Goal: Obtain resource: Obtain resource

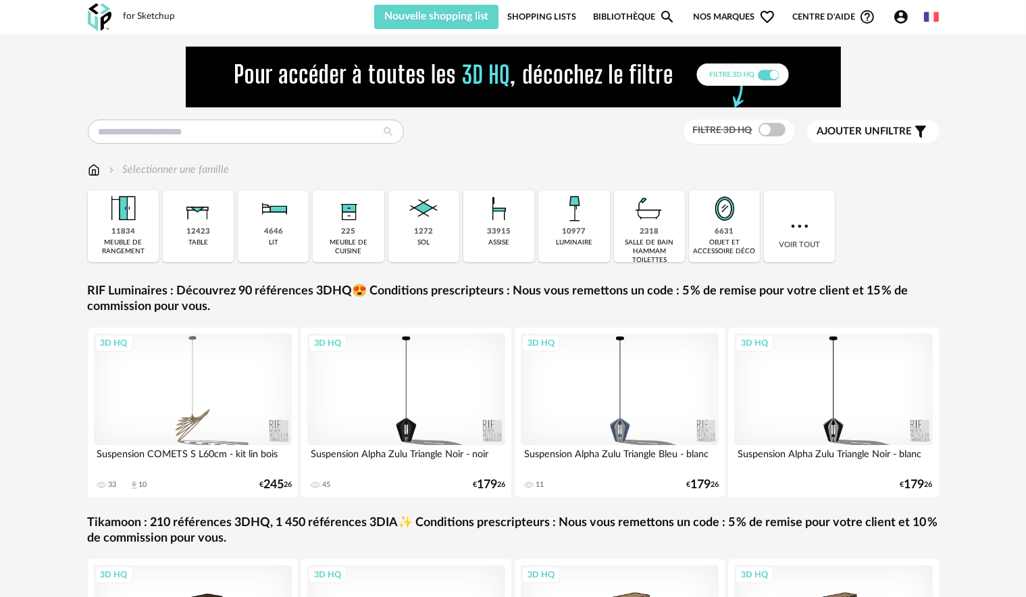
click at [896, 20] on icon "Account Circle icon" at bounding box center [902, 17] width 14 height 14
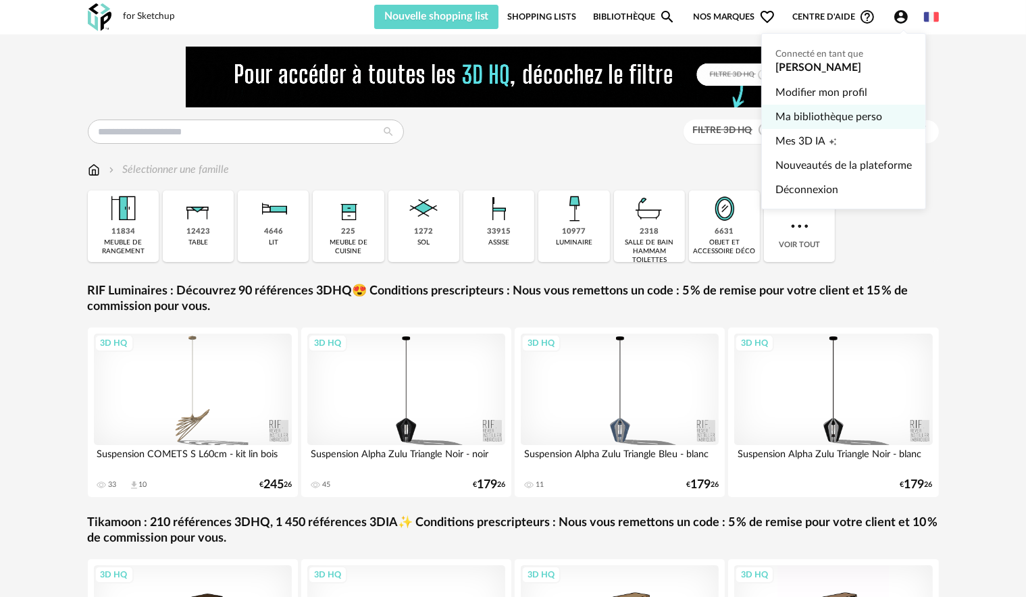
click at [868, 109] on link "Ma bibliothèque perso" at bounding box center [844, 117] width 136 height 24
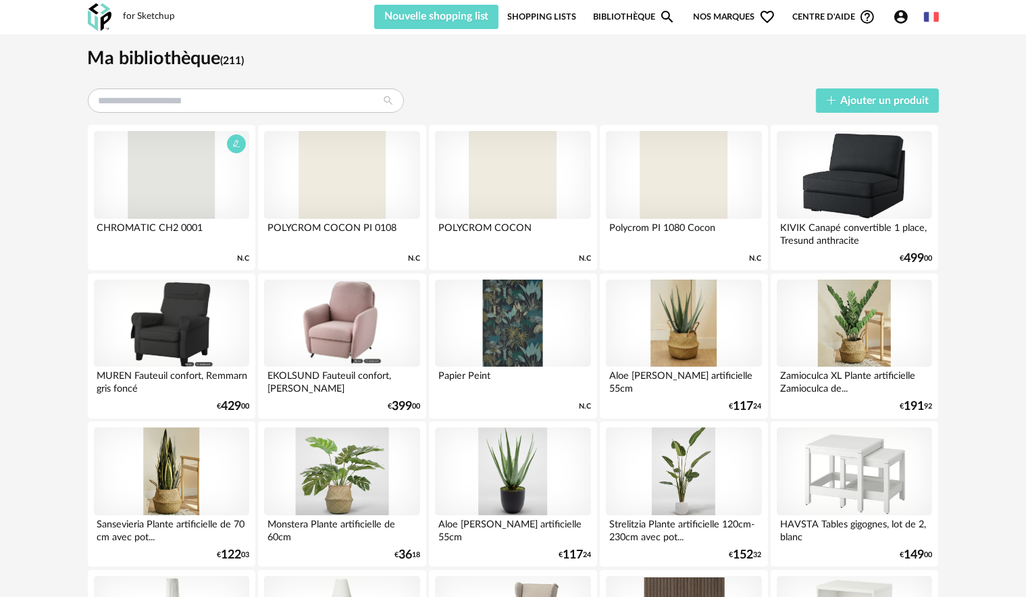
click at [209, 195] on div at bounding box center [171, 175] width 155 height 88
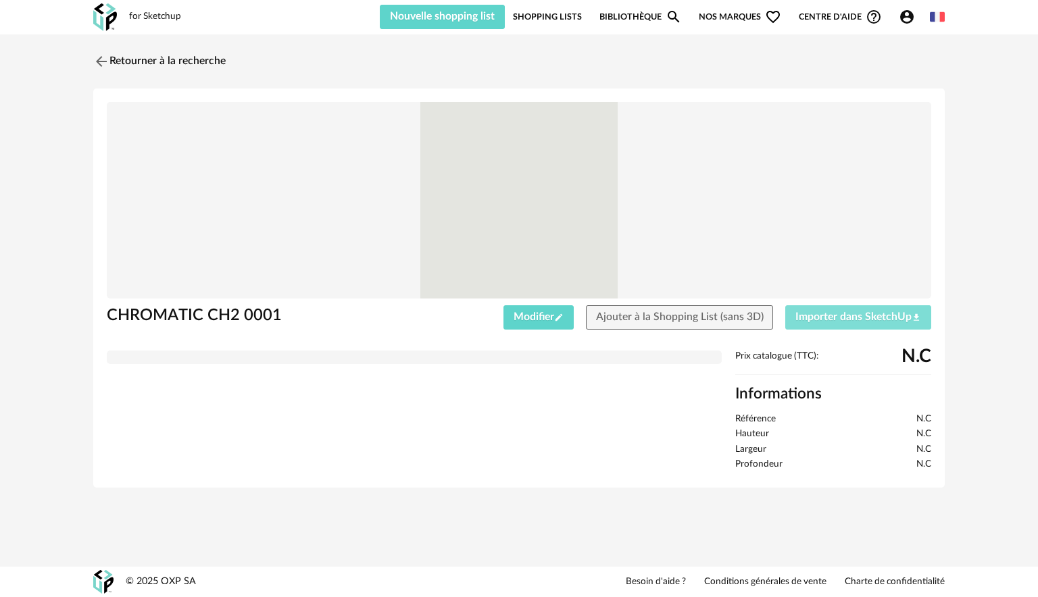
click at [833, 320] on span "Importer dans SketchUp Download icon" at bounding box center [858, 316] width 126 height 11
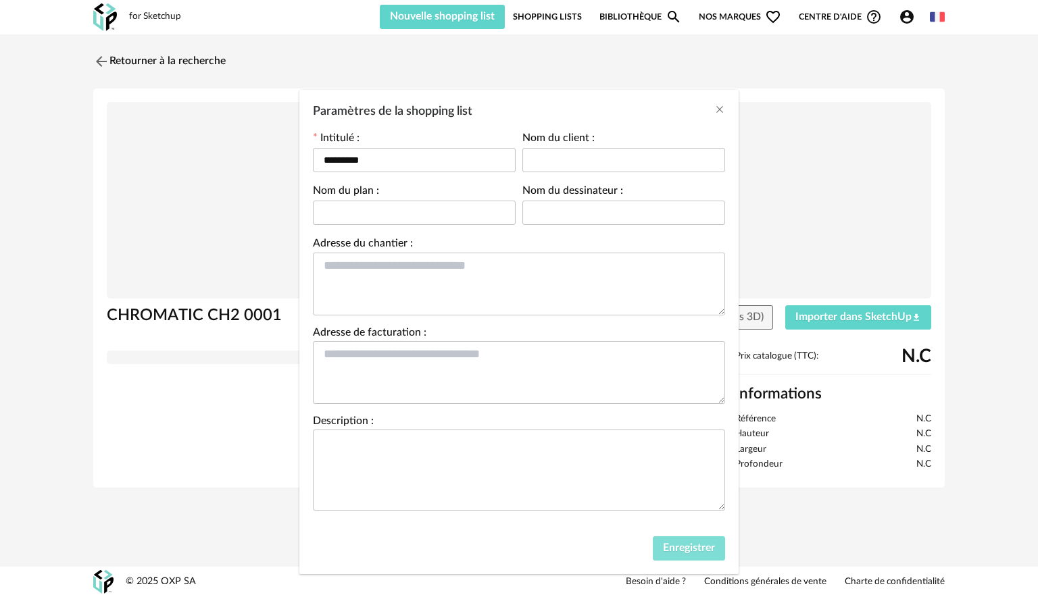
click at [665, 544] on span "Enregistrer" at bounding box center [689, 548] width 52 height 11
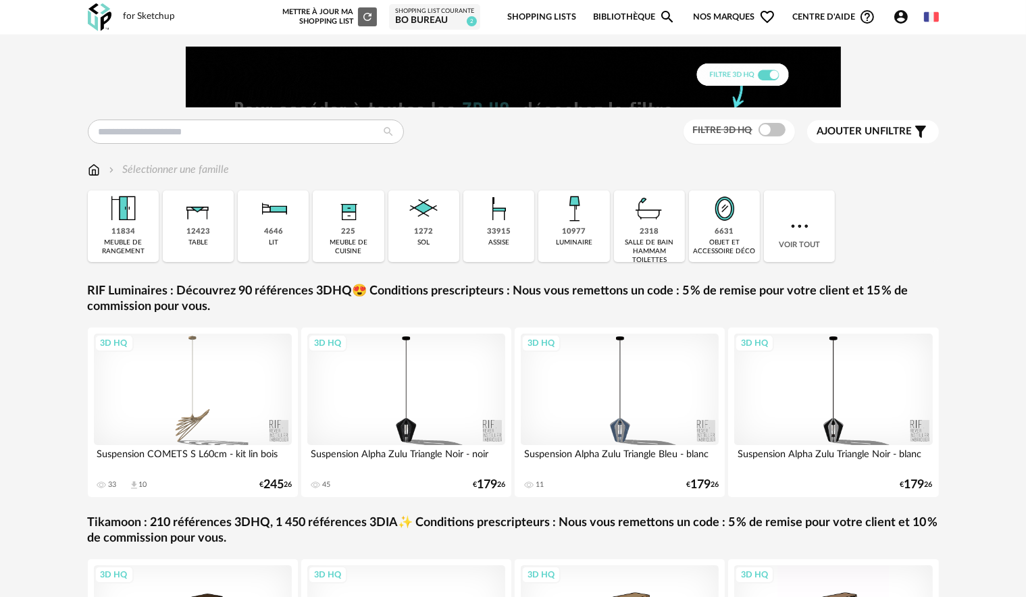
click at [441, 24] on div "BO Bureau" at bounding box center [434, 21] width 79 height 12
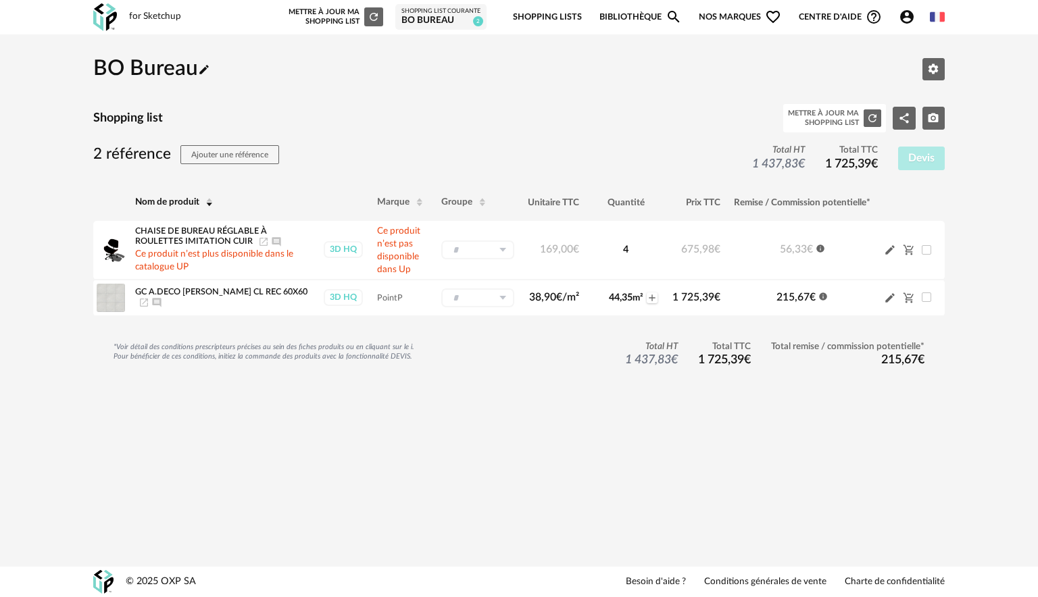
click at [905, 14] on icon "Account Circle icon" at bounding box center [907, 17] width 16 height 16
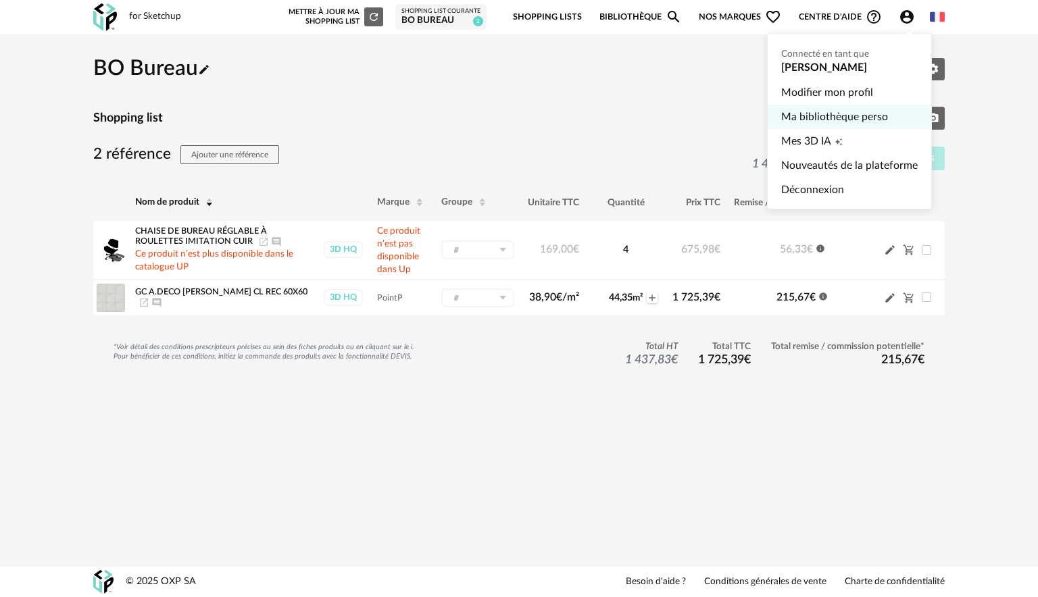
click at [822, 111] on link "Ma bibliothèque perso" at bounding box center [849, 117] width 136 height 24
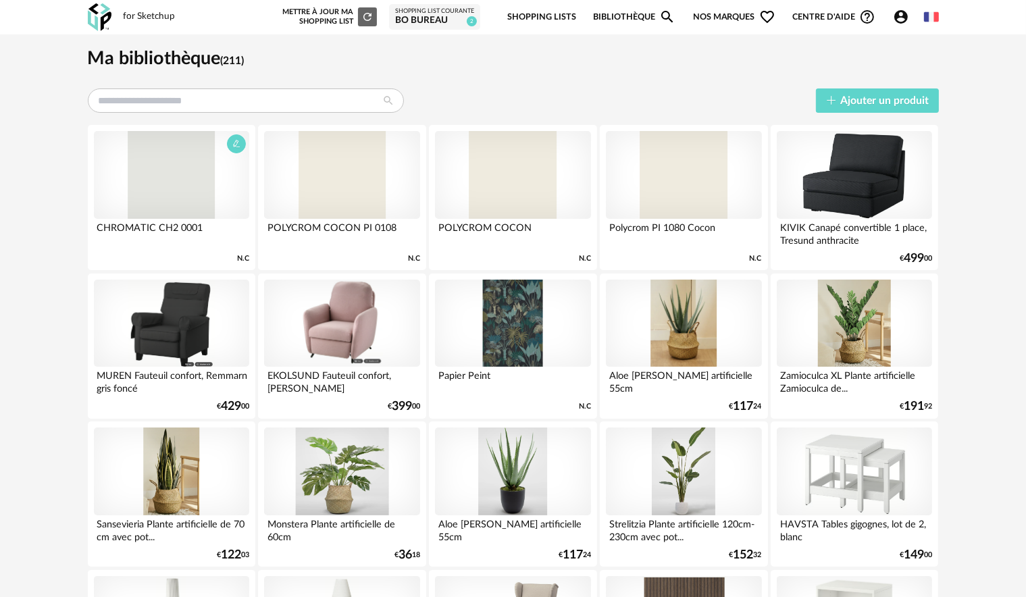
click at [193, 173] on div at bounding box center [171, 175] width 155 height 88
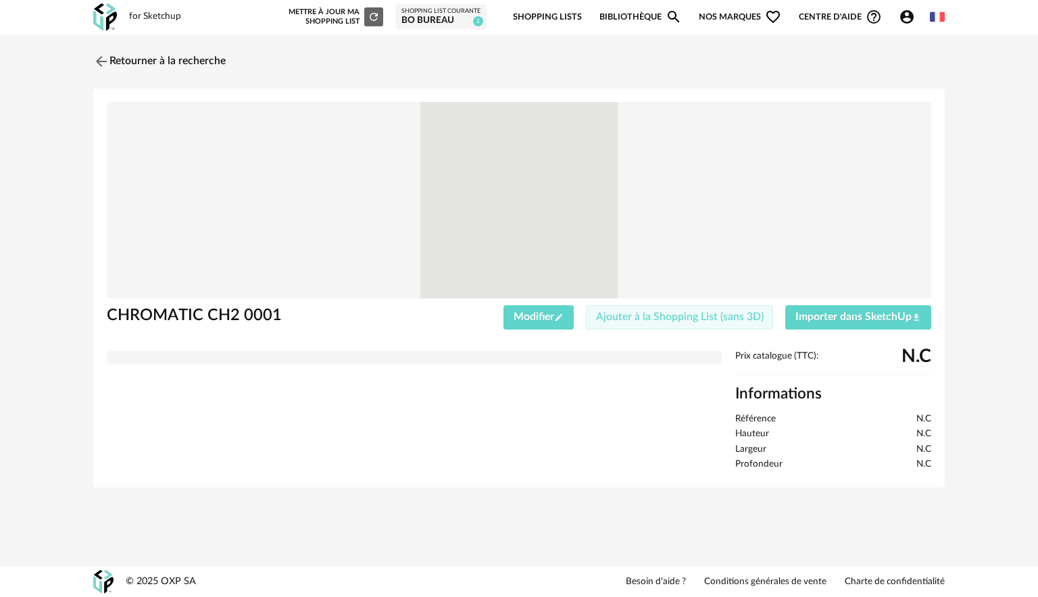
click at [728, 316] on span "Ajouter à la Shopping List (sans 3D)" at bounding box center [680, 316] width 168 height 11
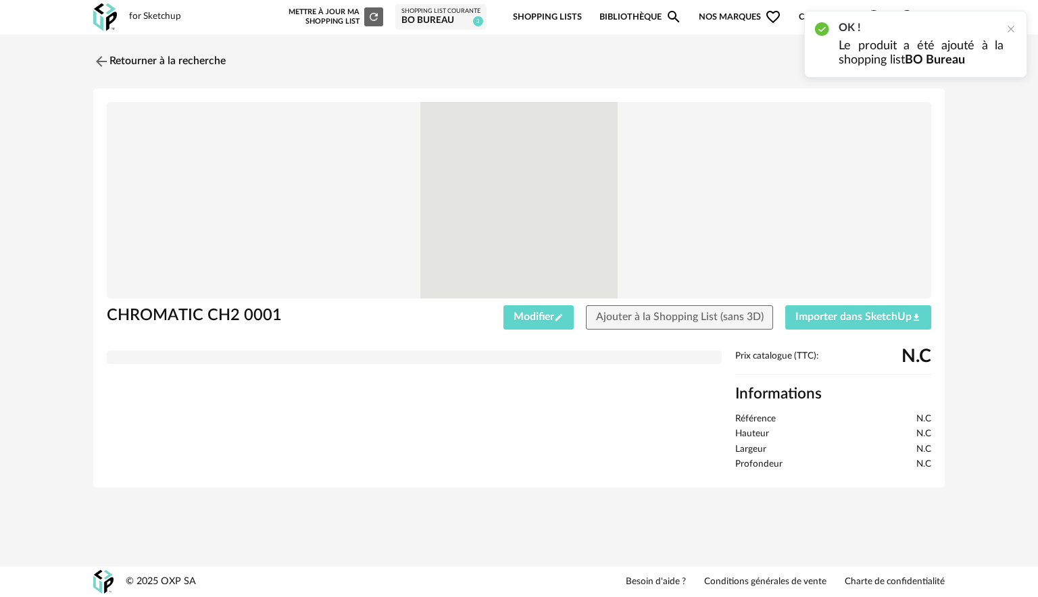
click at [438, 22] on div "BO Bureau" at bounding box center [440, 21] width 79 height 12
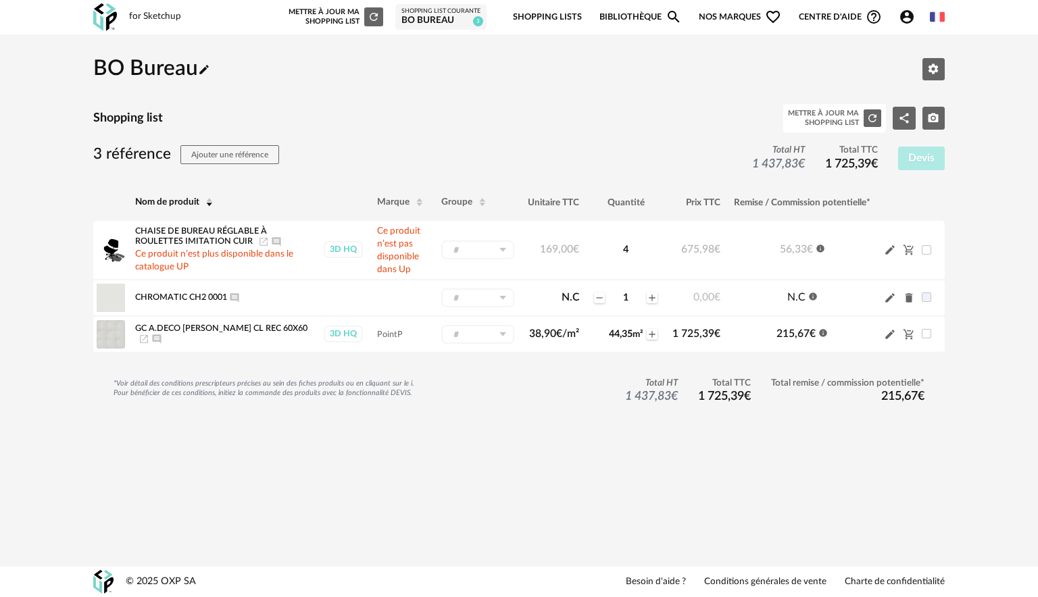
click at [559, 424] on div "*Voir détail des conditions prescripteurs précises au sein des fiches produits …" at bounding box center [518, 408] width 851 height 61
click at [238, 294] on icon "Ajouter un commentaire" at bounding box center [234, 297] width 9 height 9
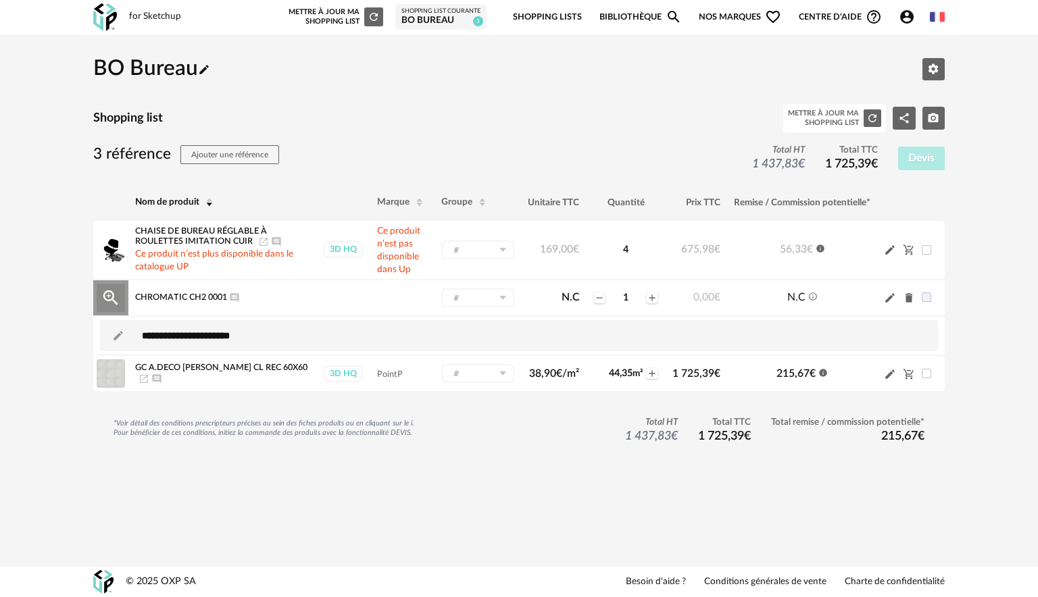
click at [238, 294] on icon "Ajouter un commentaire" at bounding box center [234, 297] width 9 height 9
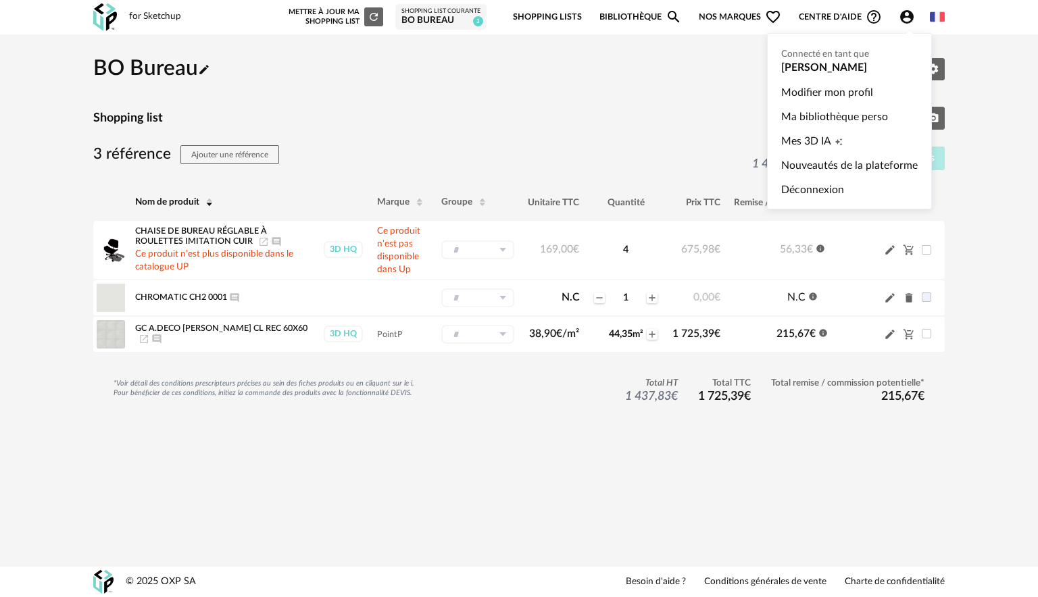
click at [907, 15] on icon "Account Circle icon" at bounding box center [907, 17] width 16 height 16
click at [840, 117] on link "Ma bibliothèque perso" at bounding box center [849, 117] width 136 height 24
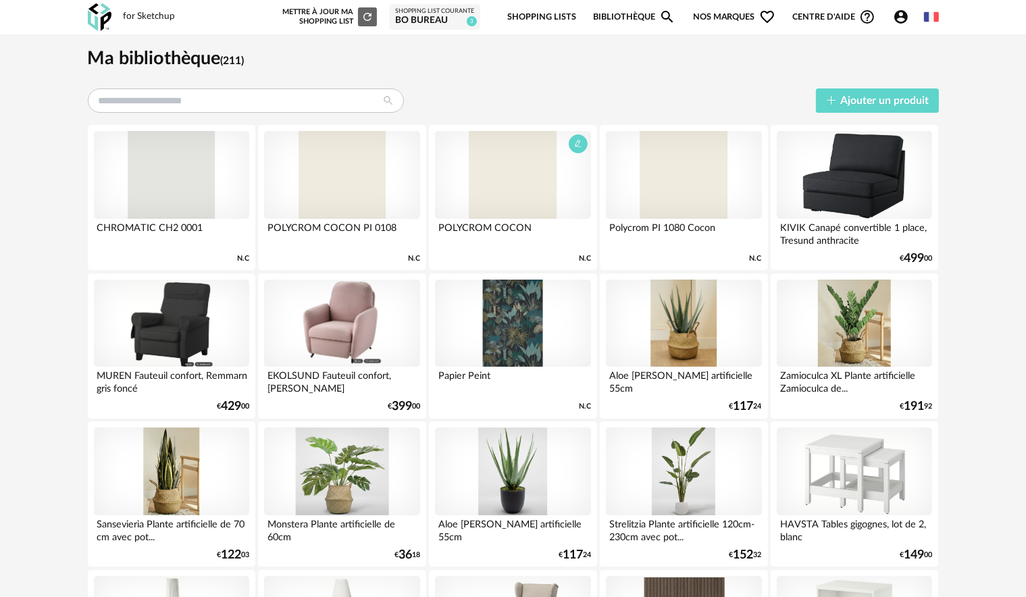
click at [524, 191] on div at bounding box center [512, 175] width 155 height 88
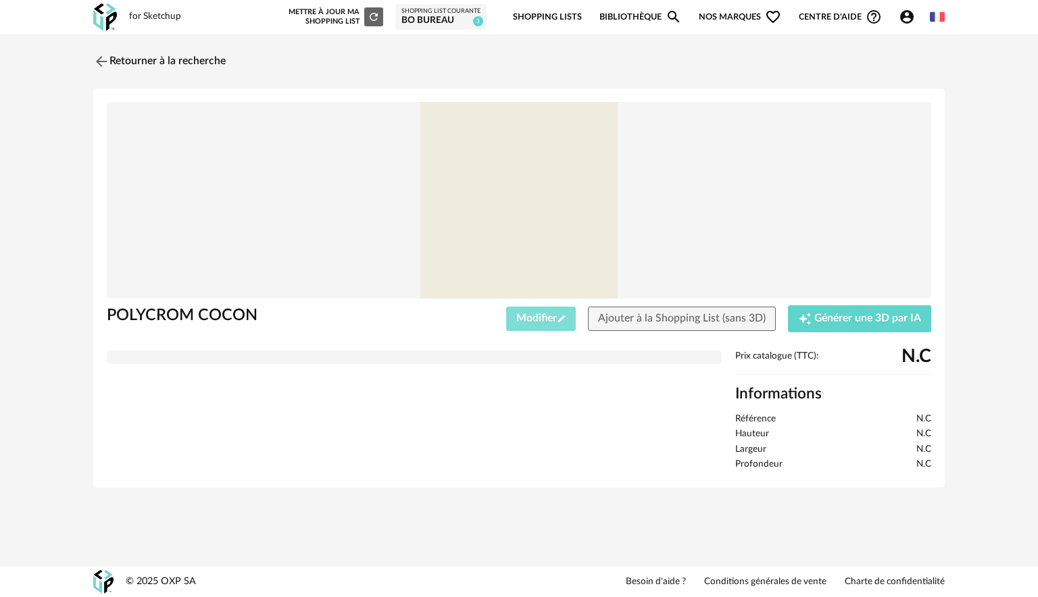
click at [543, 318] on span "Modifier Pencil icon" at bounding box center [541, 318] width 50 height 11
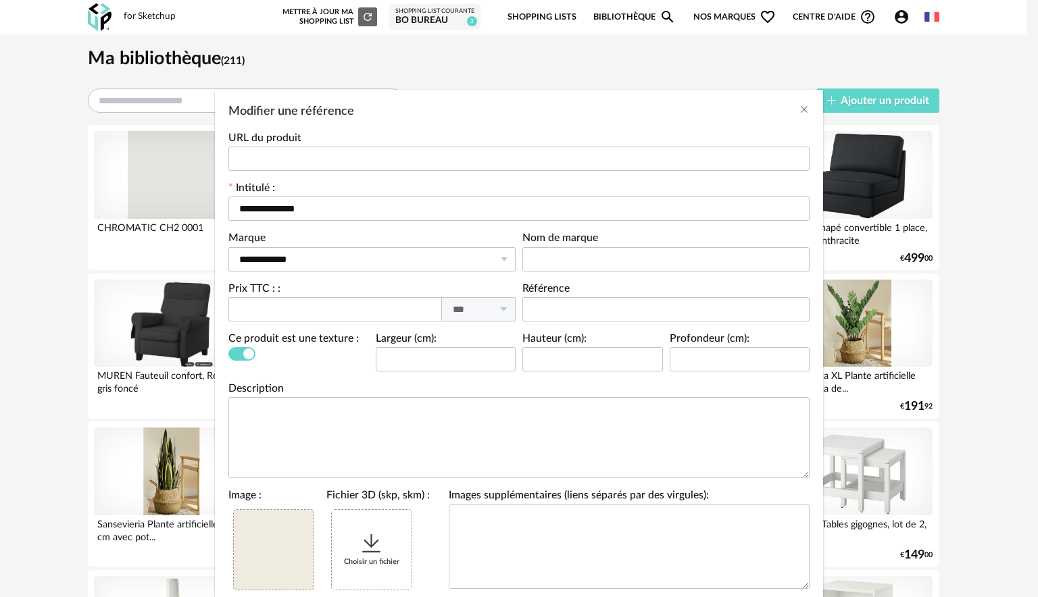
click at [495, 313] on icon "Modifier une référence" at bounding box center [503, 309] width 17 height 24
click at [799, 110] on icon "Close" at bounding box center [804, 109] width 11 height 11
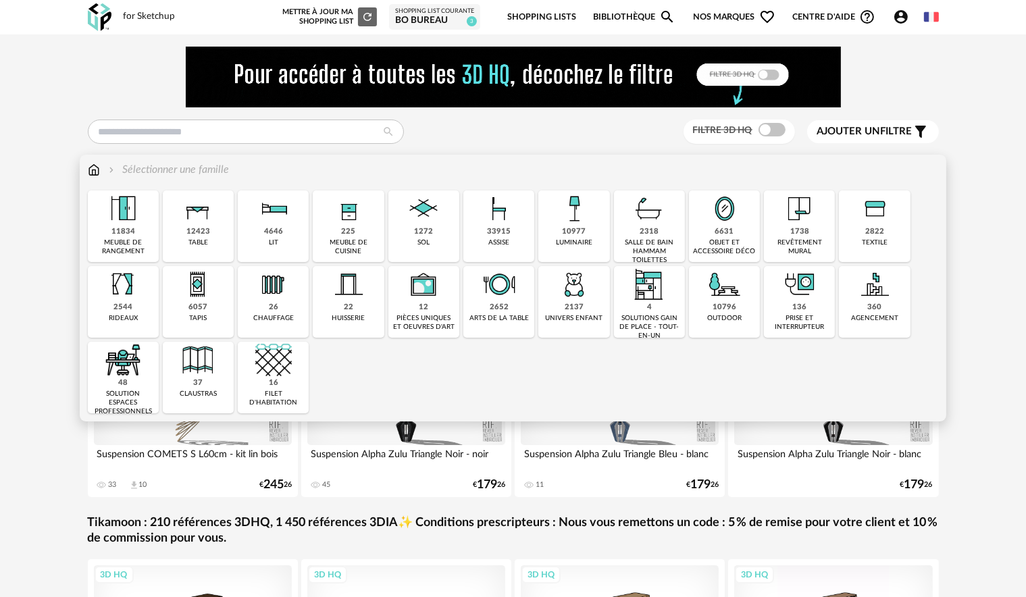
click at [806, 222] on img at bounding box center [800, 209] width 36 height 36
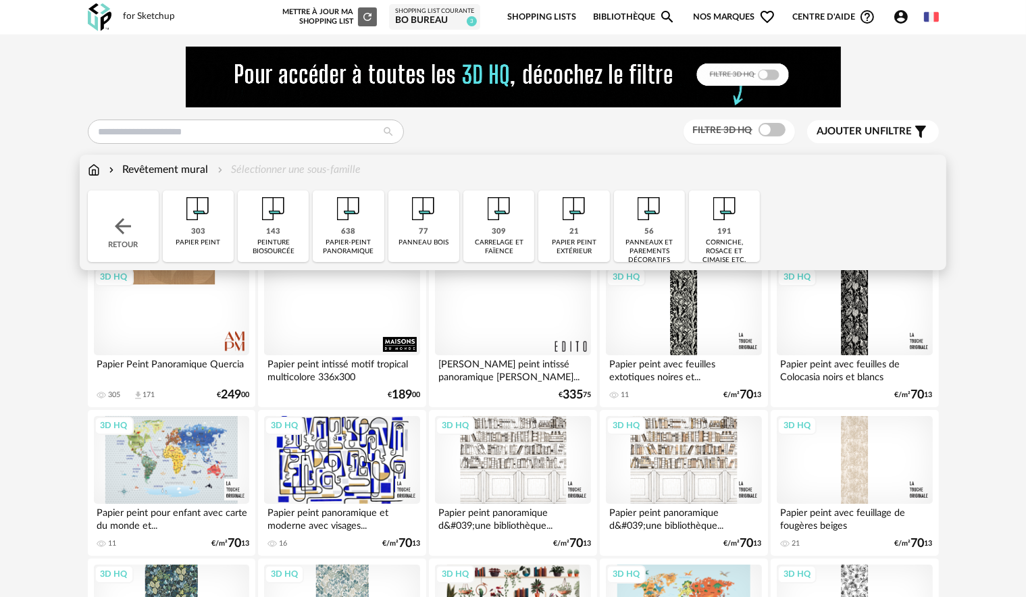
click at [273, 226] on img at bounding box center [273, 209] width 36 height 36
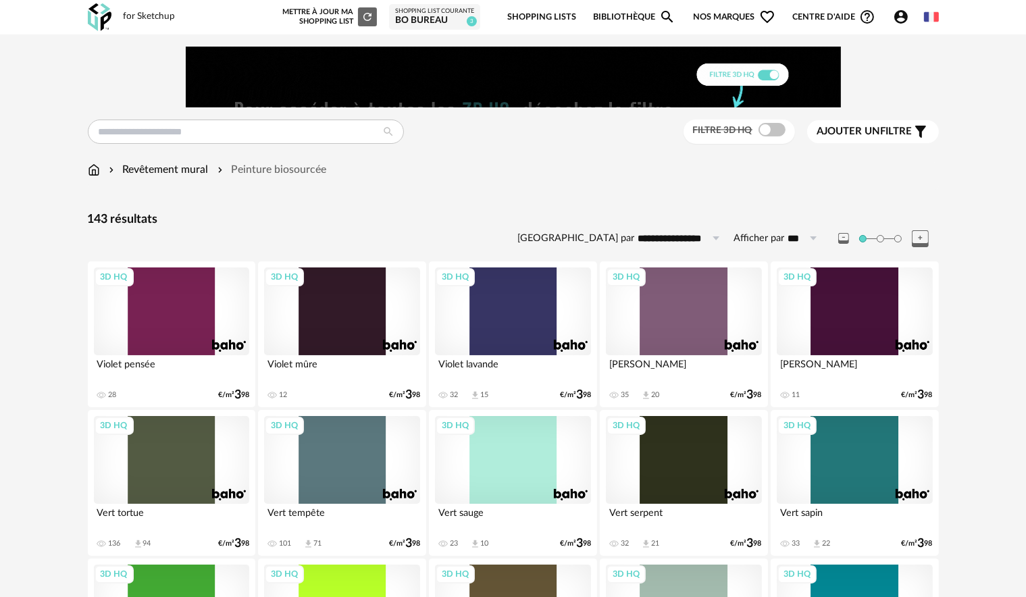
click at [183, 300] on div "3D HQ" at bounding box center [171, 312] width 155 height 88
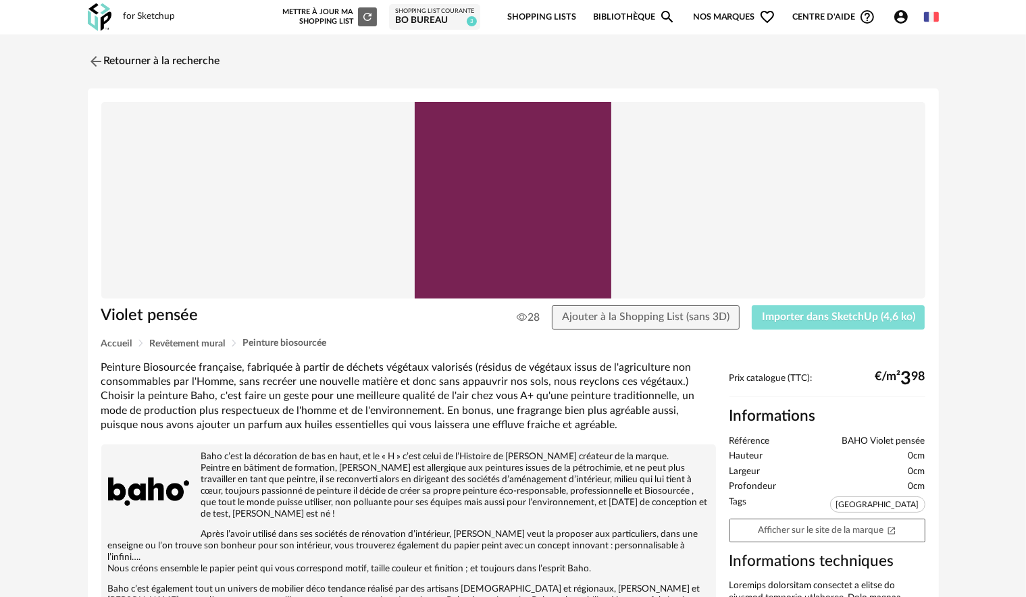
click at [820, 313] on span "Importer dans SketchUp (4,6 ko)" at bounding box center [838, 316] width 153 height 11
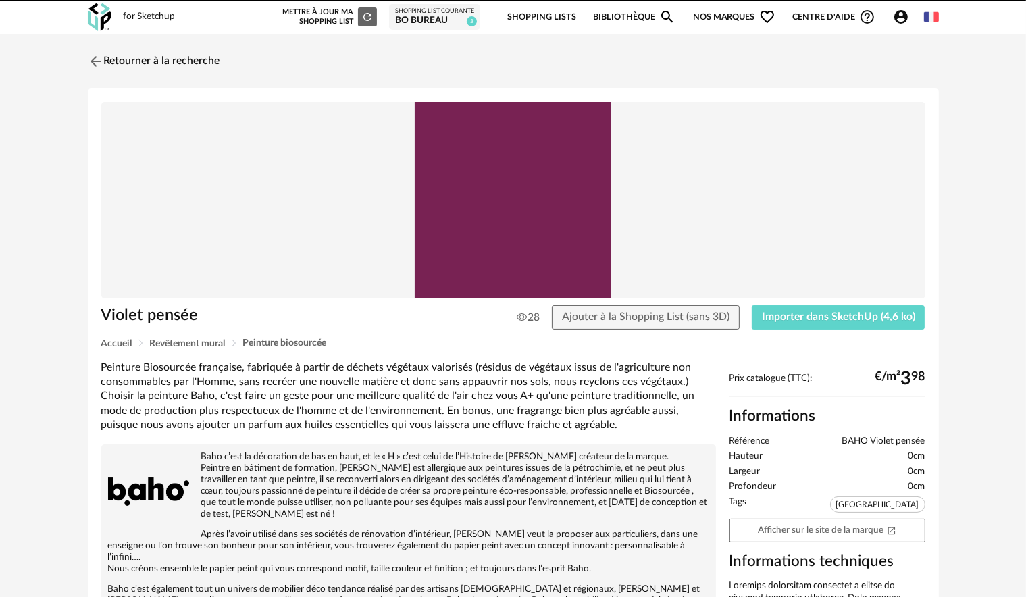
click at [443, 21] on div "BO Bureau" at bounding box center [434, 21] width 79 height 12
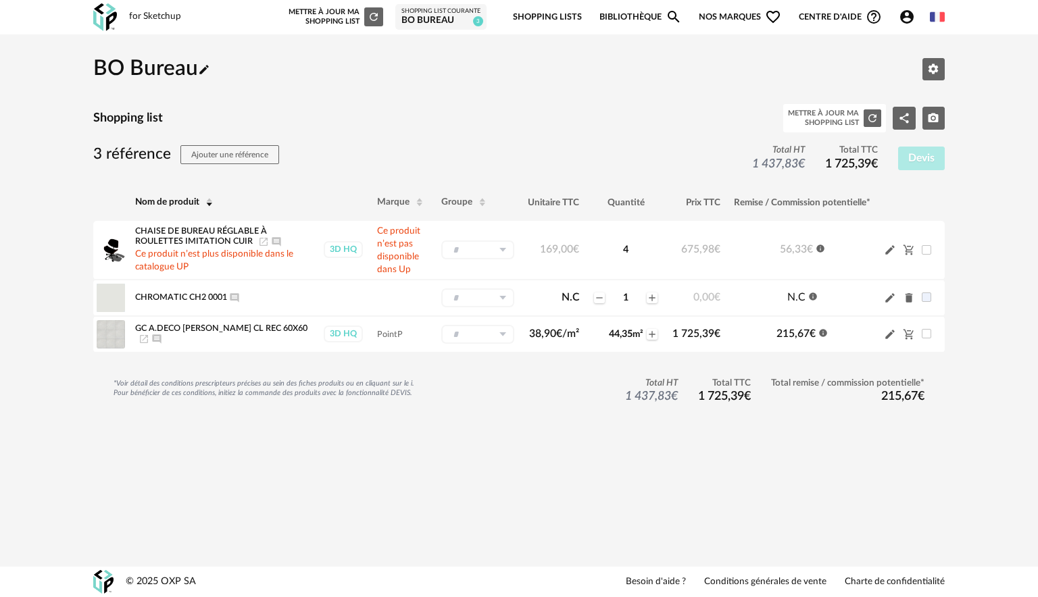
click at [540, 385] on div "*Voir détail des conditions prescripteurs précises au sein des fiches produits …" at bounding box center [508, 392] width 831 height 28
click at [607, 18] on link "Bibliothèque Magnify icon" at bounding box center [640, 17] width 82 height 32
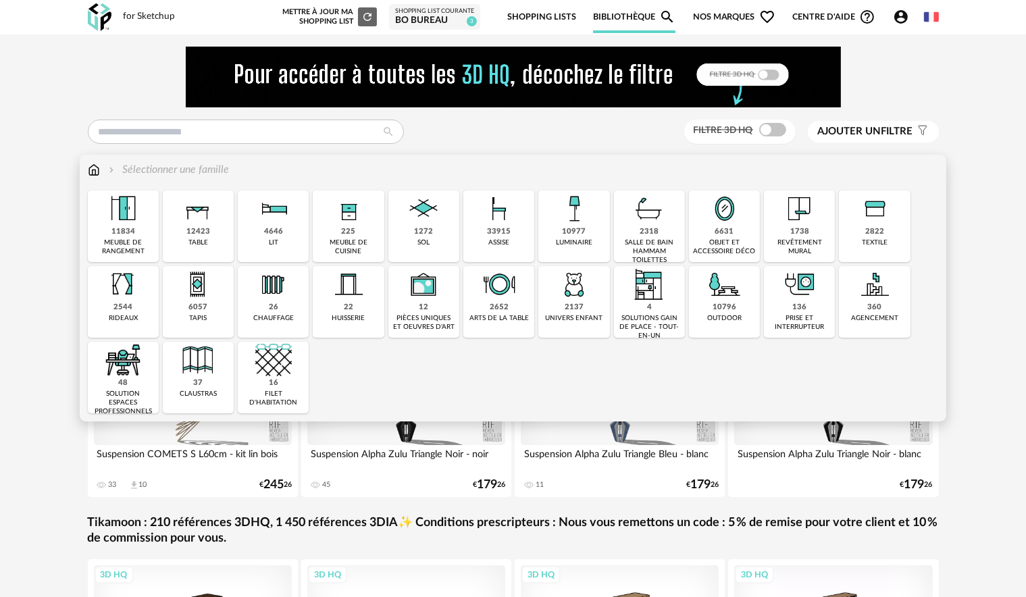
click at [787, 235] on div "1738 revêtement mural" at bounding box center [799, 227] width 71 height 72
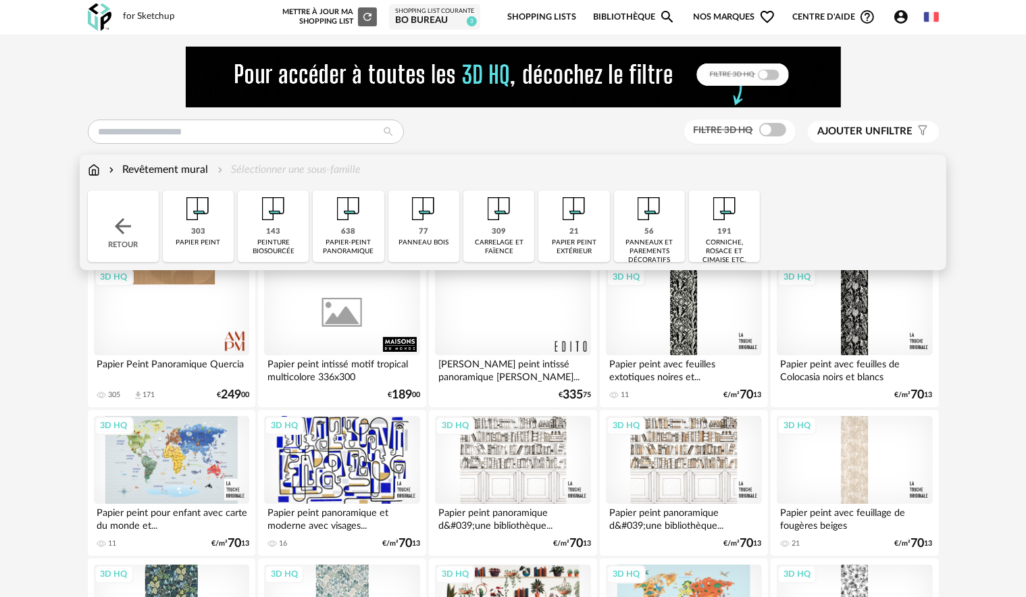
click at [301, 222] on div "143 peinture biosourcée" at bounding box center [273, 227] width 71 height 72
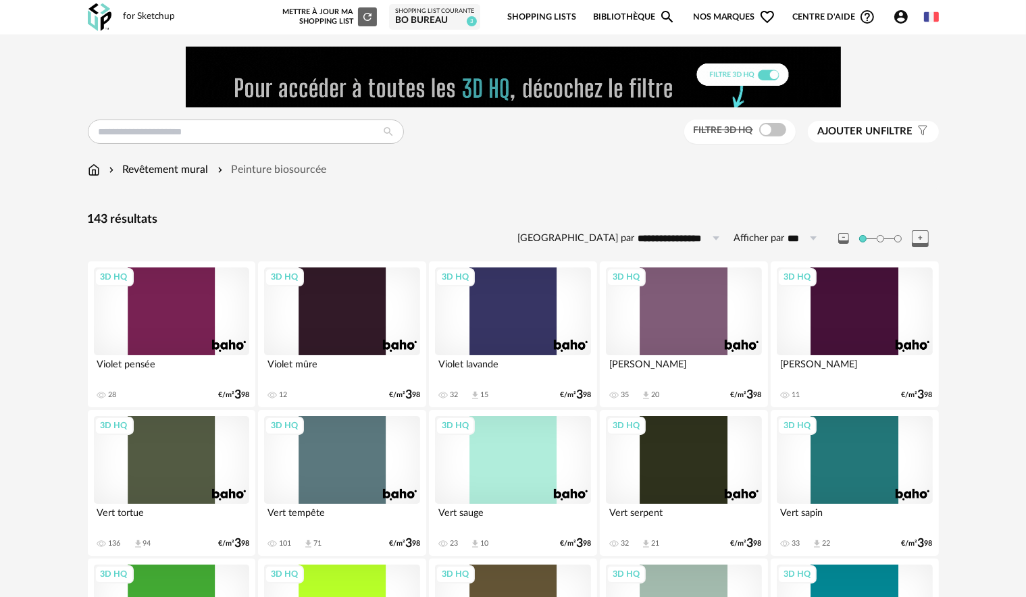
click at [208, 293] on div "3D HQ" at bounding box center [171, 312] width 155 height 88
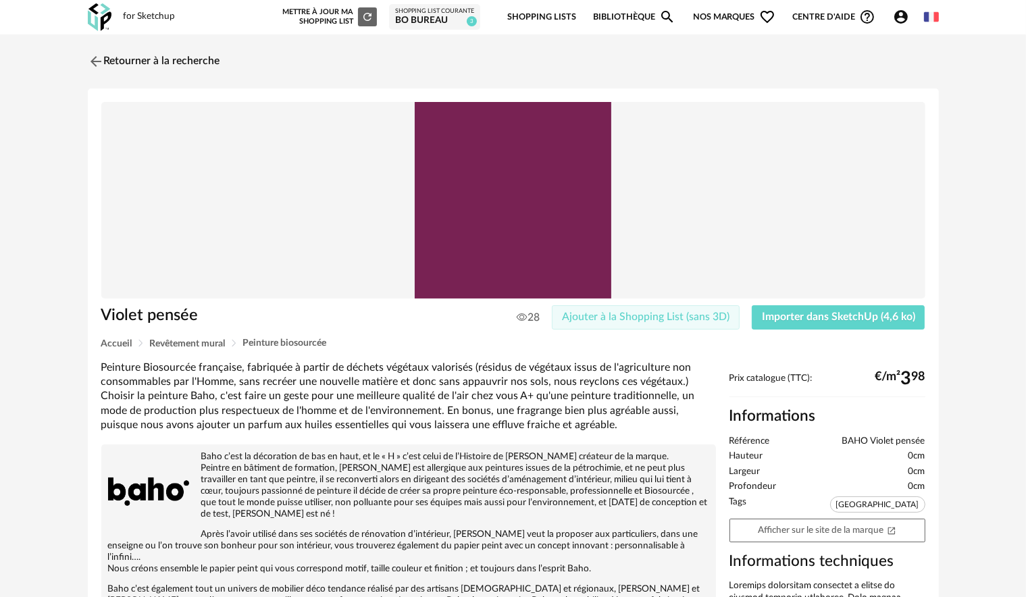
click at [682, 318] on span "Ajouter à la Shopping List (sans 3D)" at bounding box center [646, 316] width 168 height 11
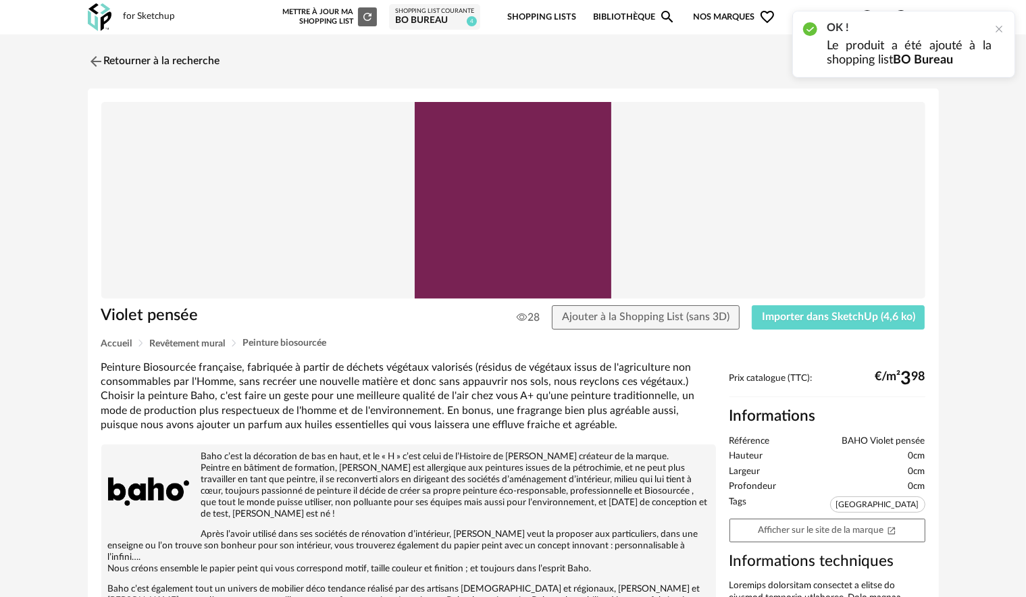
click at [426, 18] on div "BO Bureau" at bounding box center [434, 21] width 79 height 12
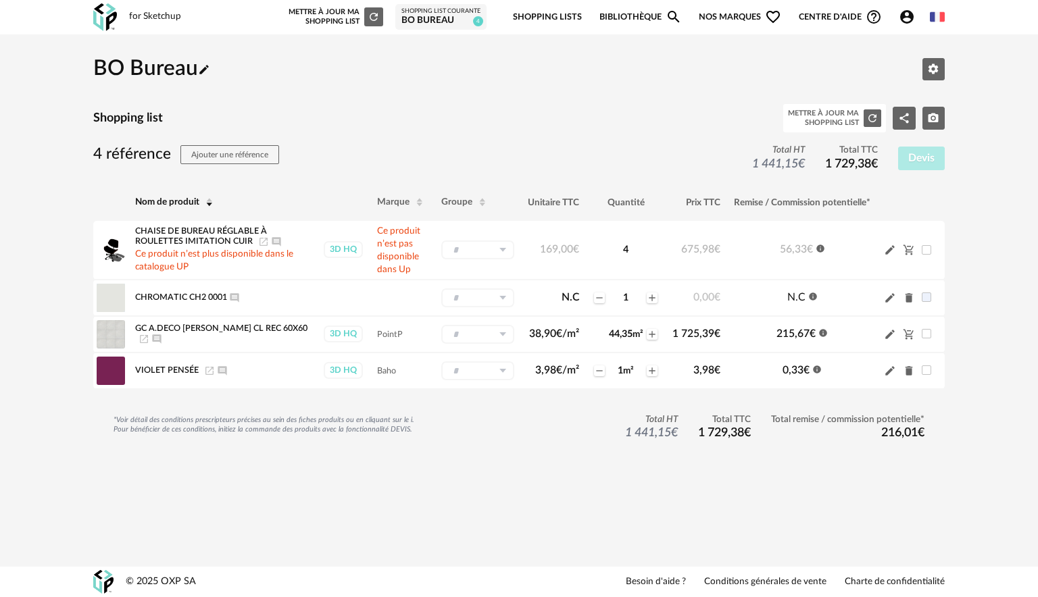
drag, startPoint x: 422, startPoint y: 482, endPoint x: 429, endPoint y: 482, distance: 7.5
click at [422, 482] on div "BO Bureau Pencil icon Editer les paramètres Shopping list Mettre à jour ma Shop…" at bounding box center [519, 270] width 876 height 447
